Goal: Task Accomplishment & Management: Manage account settings

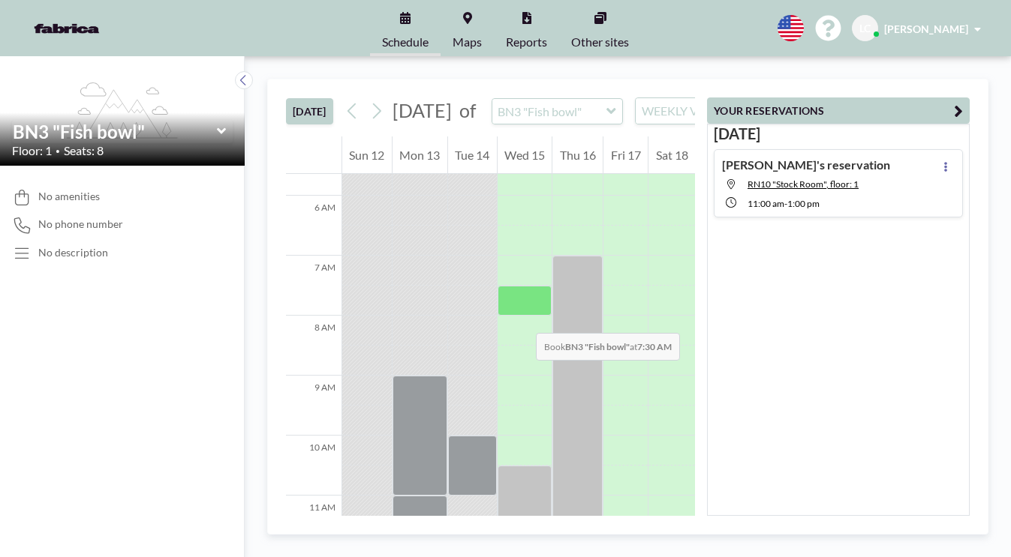
scroll to position [210, 0]
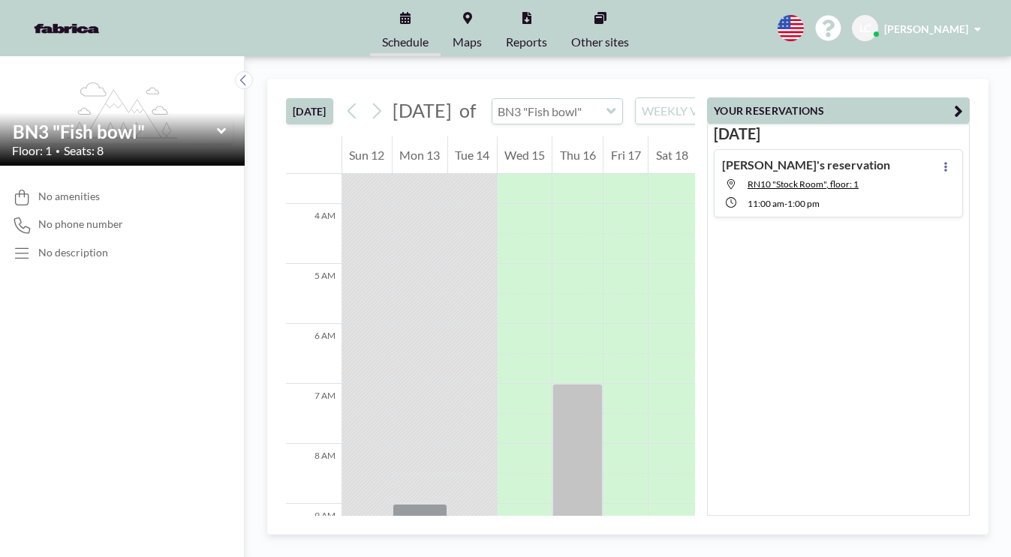
click at [580, 124] on input "text" at bounding box center [549, 111] width 115 height 25
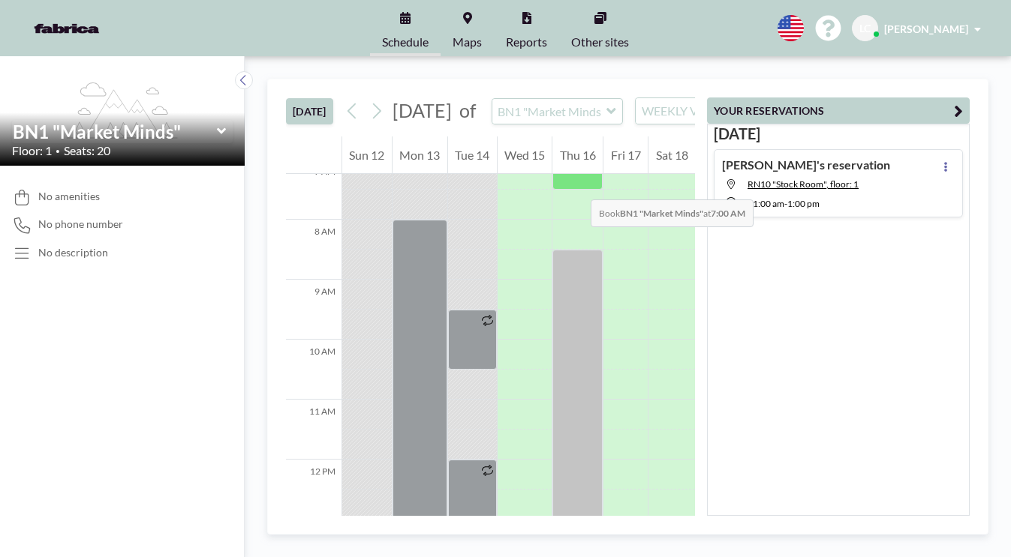
scroll to position [437, 0]
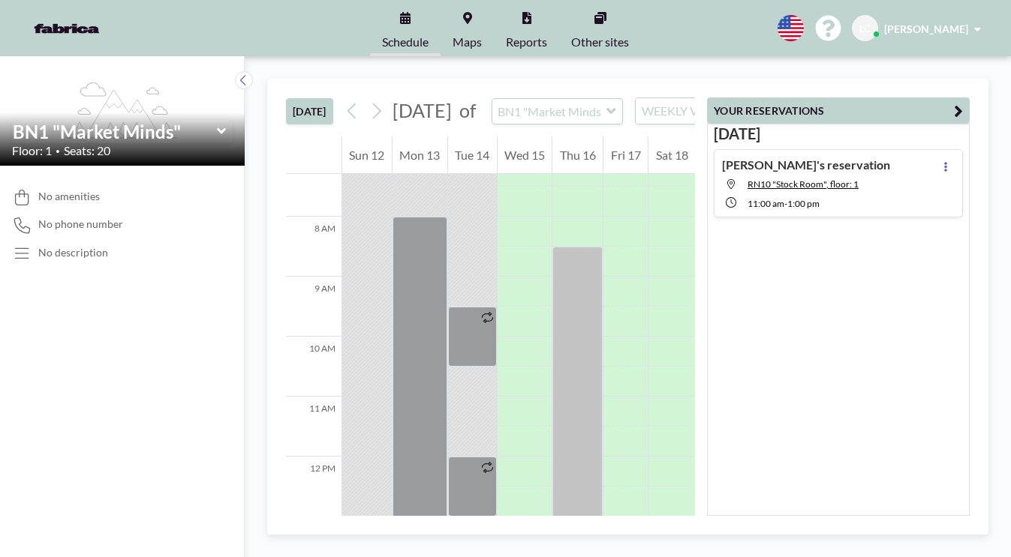
click at [829, 192] on div "[PERSON_NAME]'s reservation RN10 "Stock Room", floor: 1 11:00 AM - 1:00 PM" at bounding box center [806, 184] width 168 height 52
type input "RN10 "Stock Room""
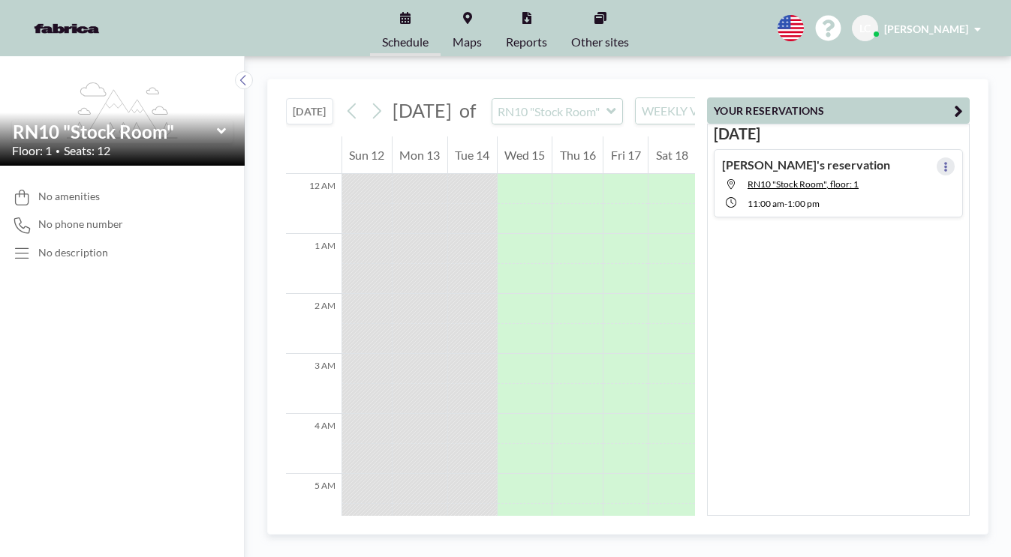
click at [939, 160] on button at bounding box center [945, 167] width 18 height 18
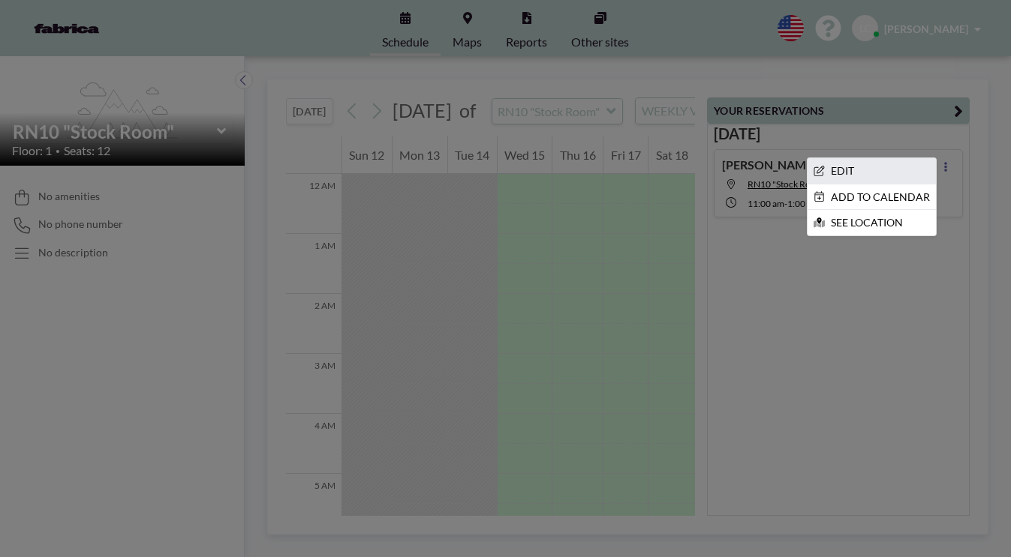
click at [891, 165] on li "EDIT" at bounding box center [871, 171] width 128 height 26
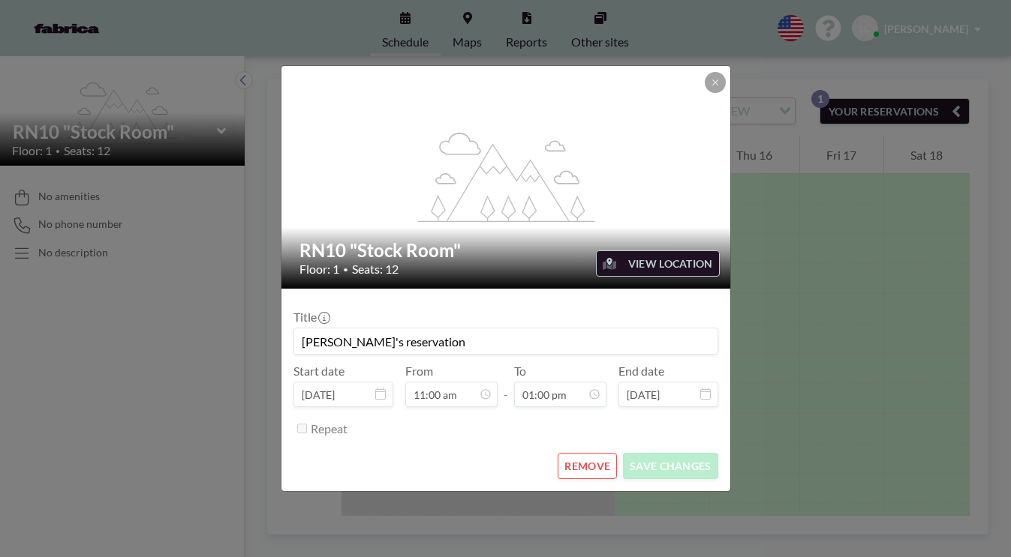
click at [595, 464] on button "REMOVE" at bounding box center [586, 466] width 59 height 26
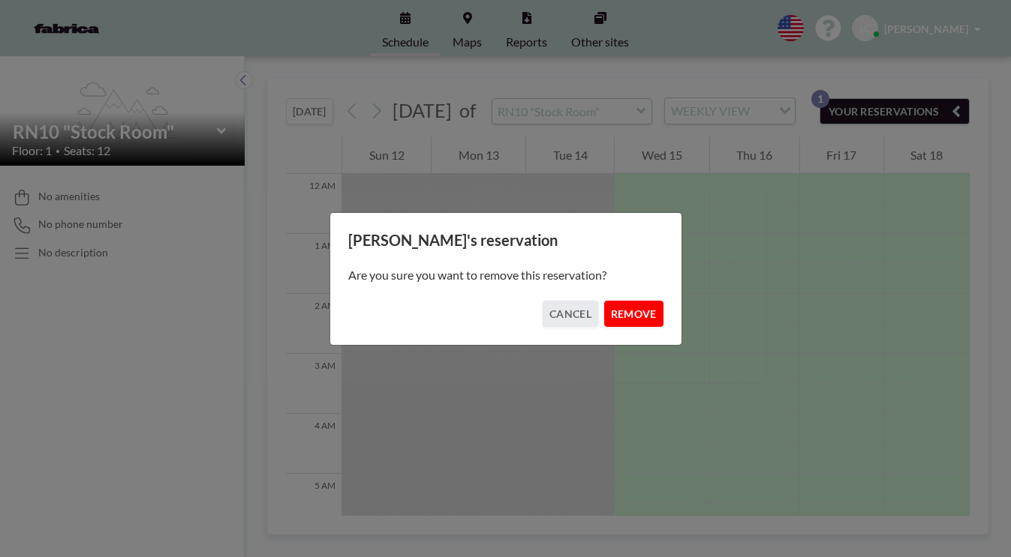
click at [619, 320] on button "REMOVE" at bounding box center [633, 314] width 59 height 26
